Goal: Go to known website: Go to known website

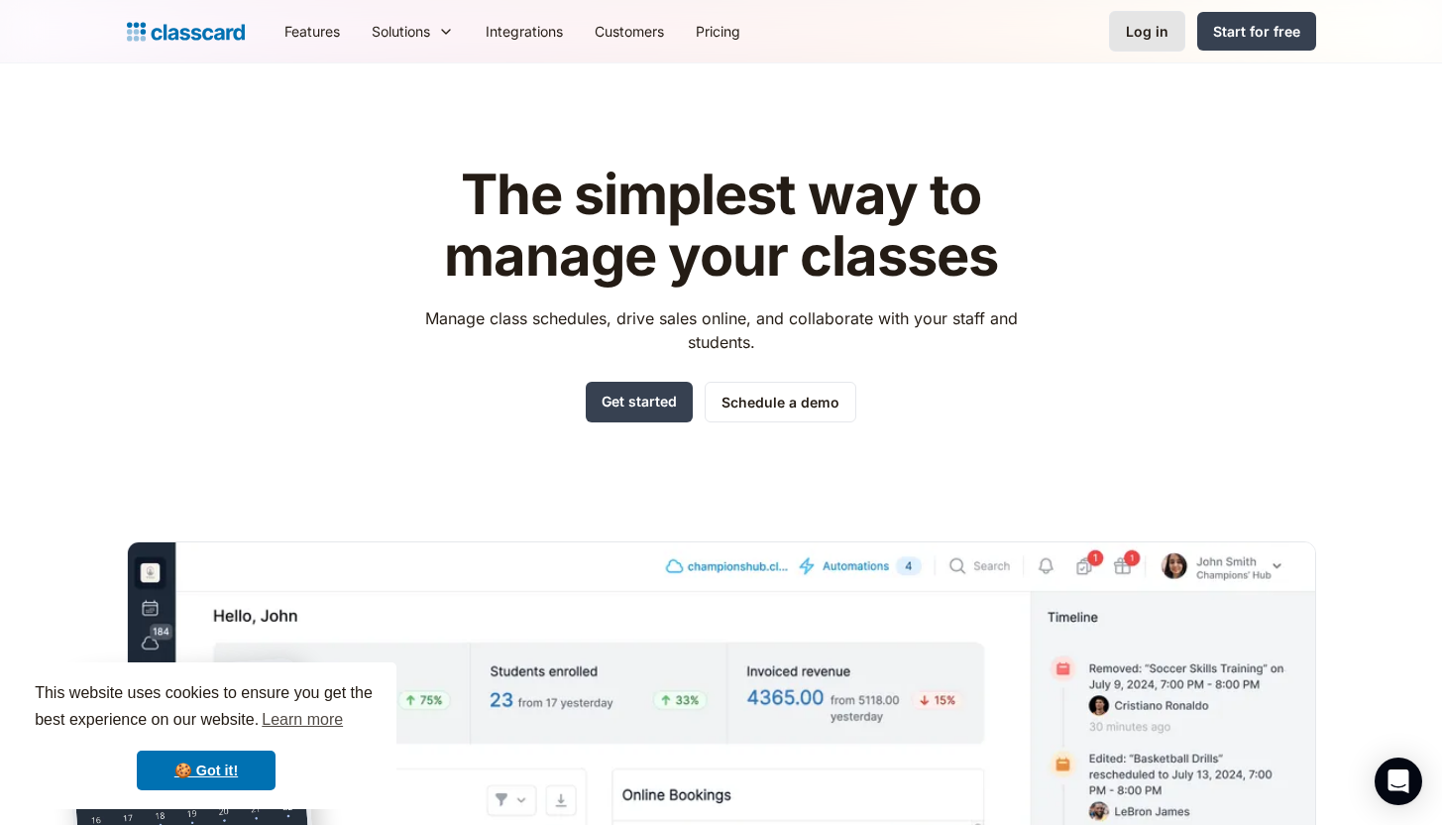
click at [1150, 34] on div "Log in" at bounding box center [1147, 31] width 43 height 21
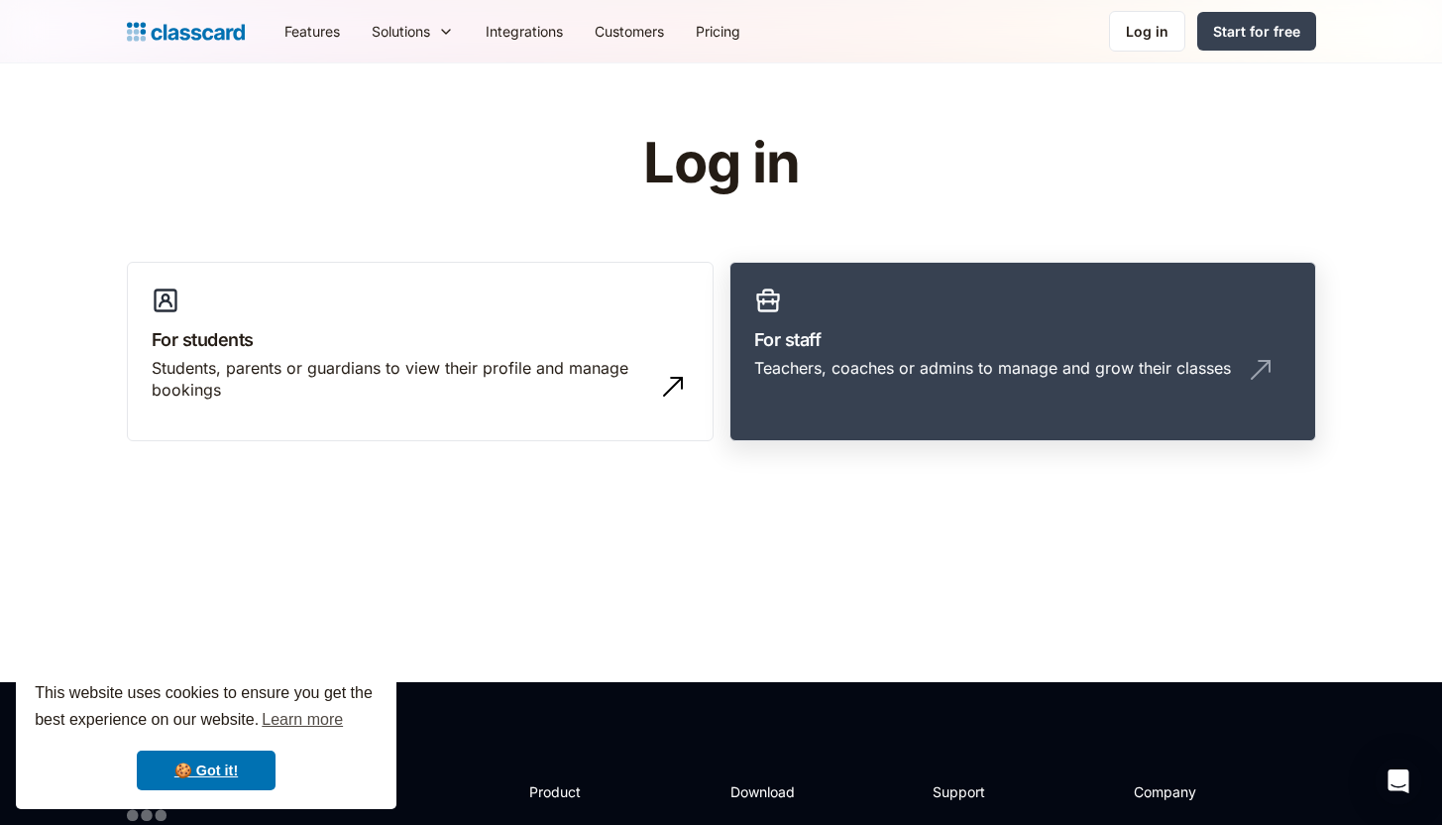
click at [824, 340] on h3 "For staff" at bounding box center [1022, 339] width 537 height 27
